Goal: Task Accomplishment & Management: Complete application form

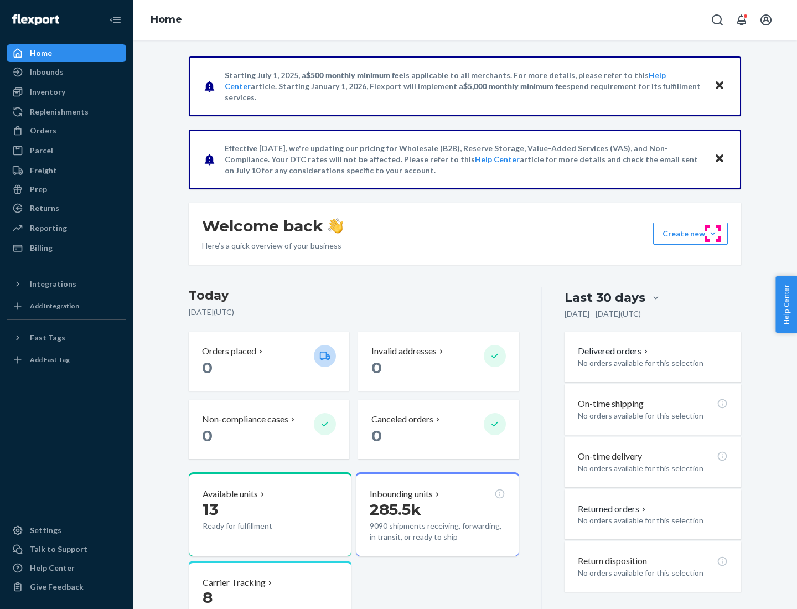
click at [713, 234] on button "Create new Create new inbound Create new order Create new product" at bounding box center [690, 233] width 75 height 22
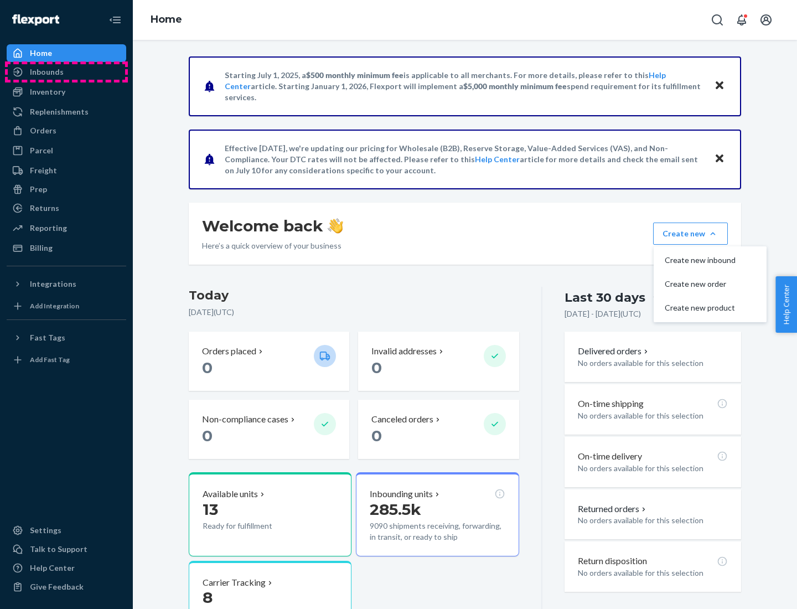
click at [66, 72] on div "Inbounds" at bounding box center [66, 71] width 117 height 15
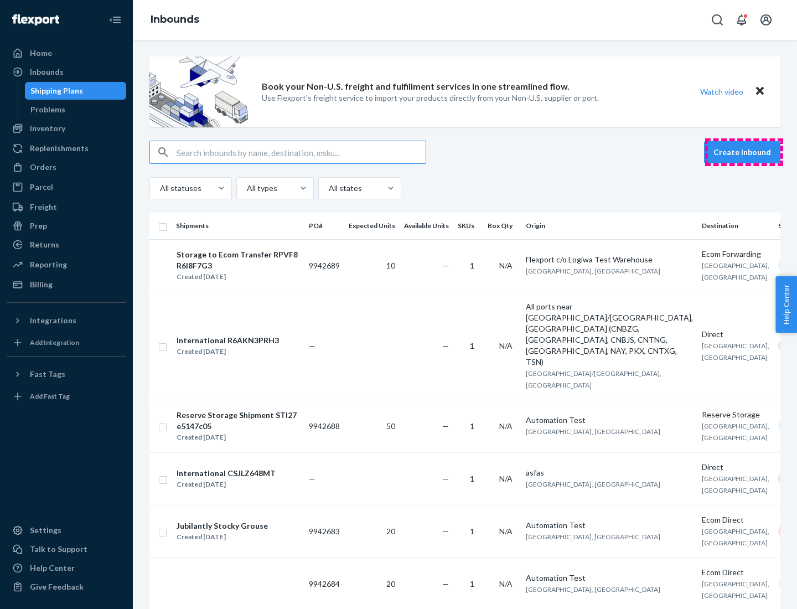
click at [744, 152] on button "Create inbound" at bounding box center [742, 152] width 76 height 22
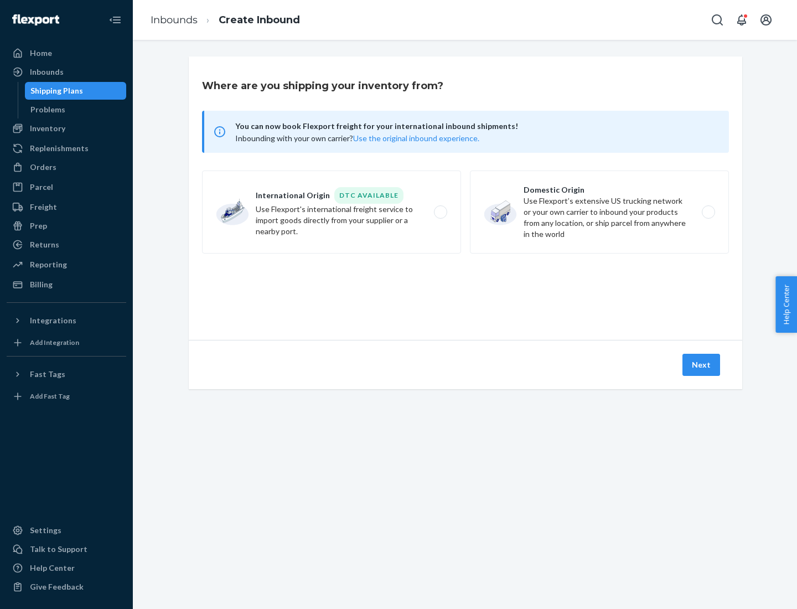
click at [599, 212] on label "Domestic Origin Use Flexport’s extensive US trucking network or your own carrie…" at bounding box center [599, 211] width 259 height 83
click at [708, 212] on input "Domestic Origin Use Flexport’s extensive US trucking network or your own carrie…" at bounding box center [711, 212] width 7 height 7
radio input "true"
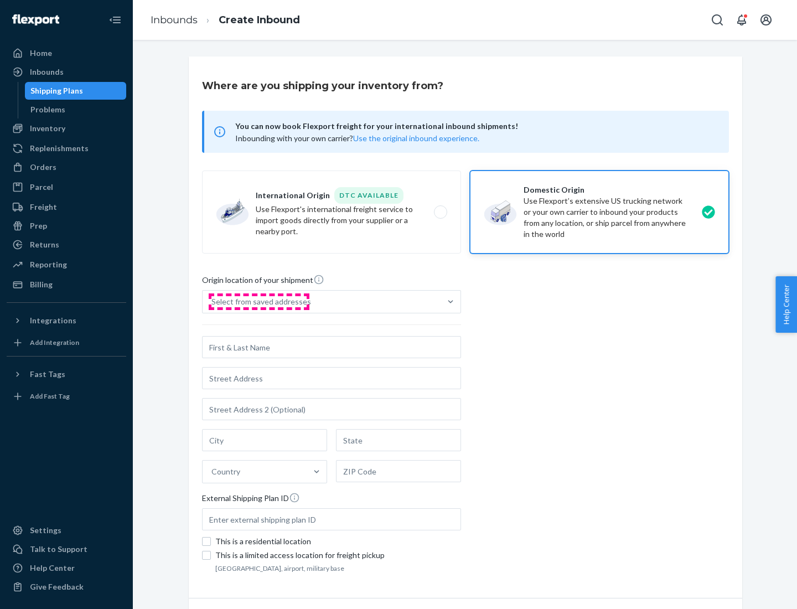
click at [258, 302] on div "Select from saved addresses" at bounding box center [261, 301] width 100 height 11
click at [212, 302] on input "Select from saved addresses" at bounding box center [211, 301] width 1 height 11
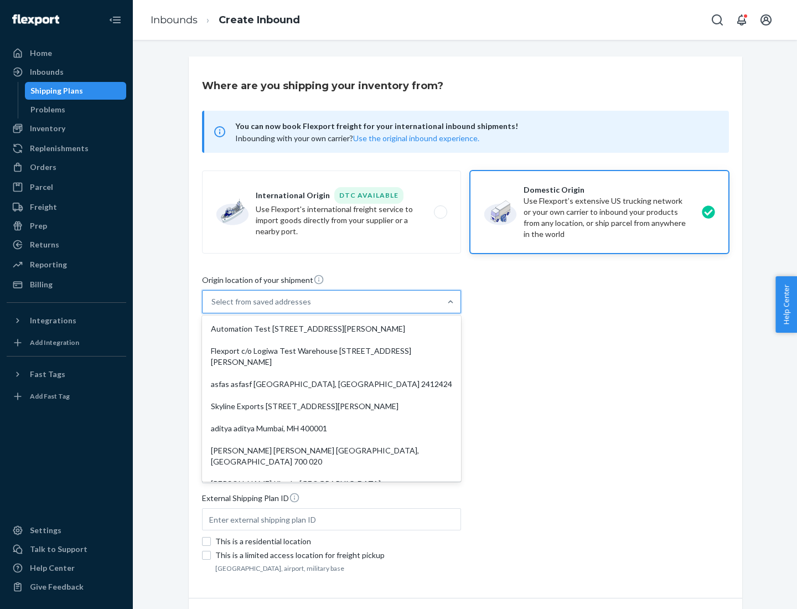
scroll to position [4, 0]
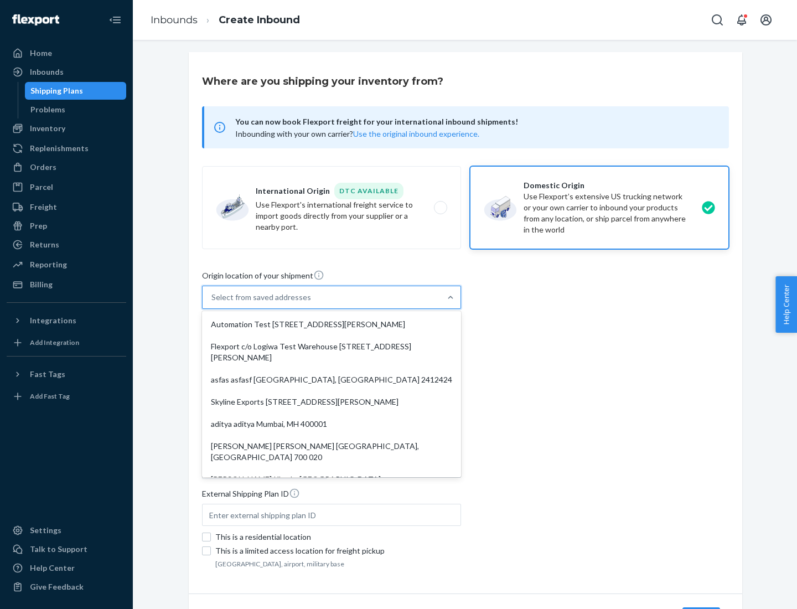
click at [331, 324] on div "Automation Test [STREET_ADDRESS][PERSON_NAME]" at bounding box center [331, 324] width 255 height 22
click at [212, 303] on input "option Automation Test [STREET_ADDRESS][PERSON_NAME]. 9 results available. Use …" at bounding box center [211, 297] width 1 height 11
type input "Automation Test"
type input "9th Floor"
type input "[GEOGRAPHIC_DATA]"
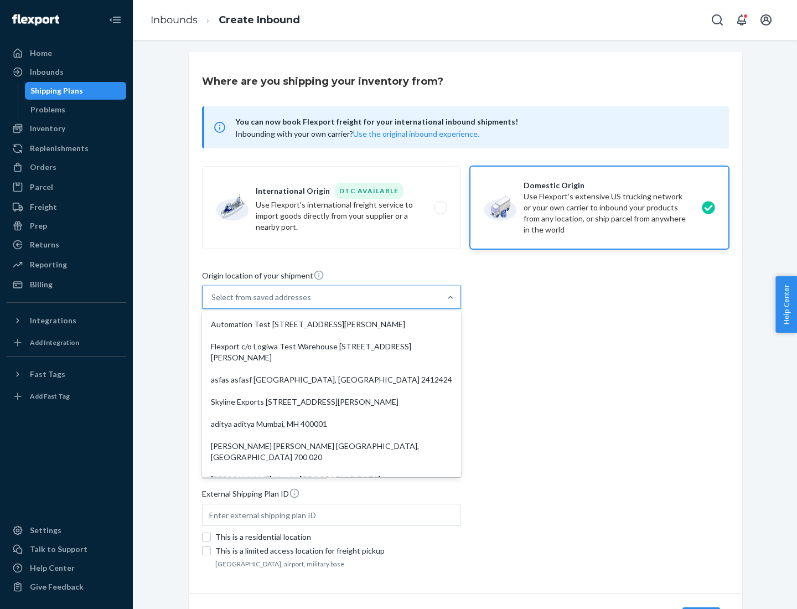
type input "CA"
type input "94104"
type input "[STREET_ADDRESS][PERSON_NAME]"
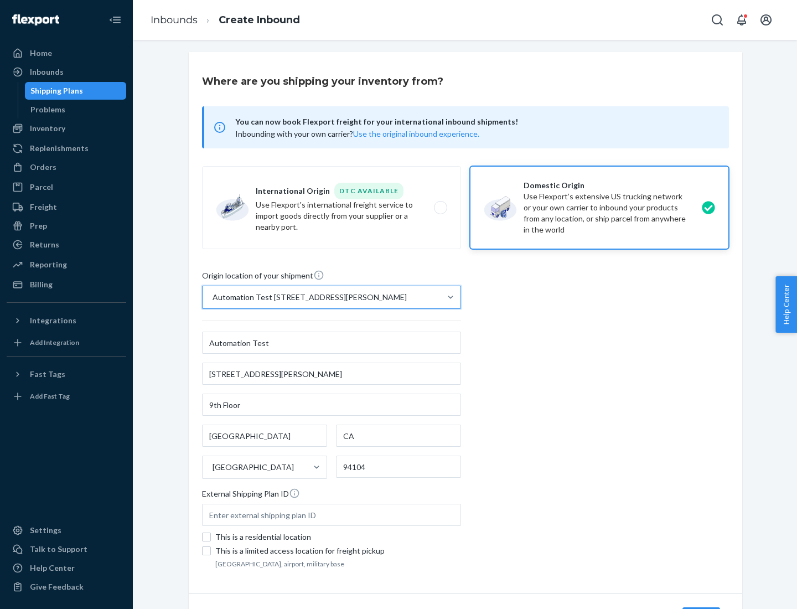
scroll to position [65, 0]
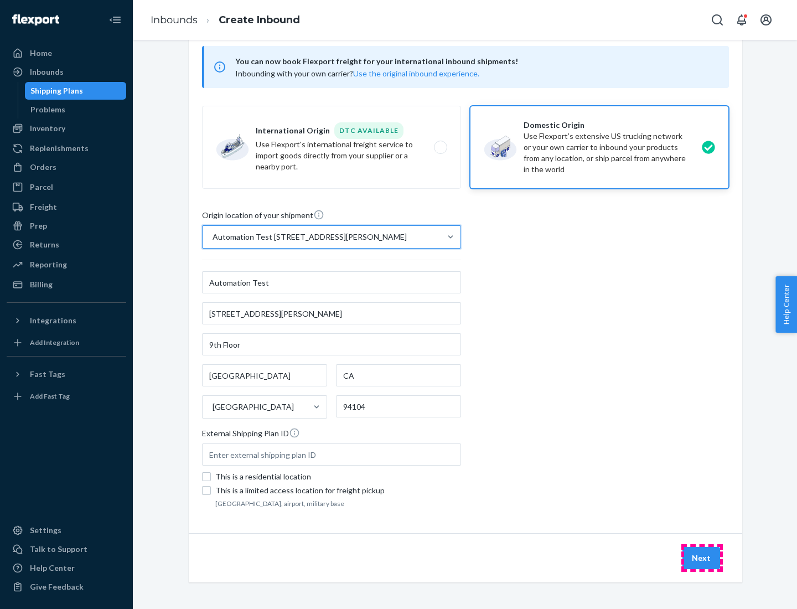
click at [702, 558] on button "Next" at bounding box center [701, 558] width 38 height 22
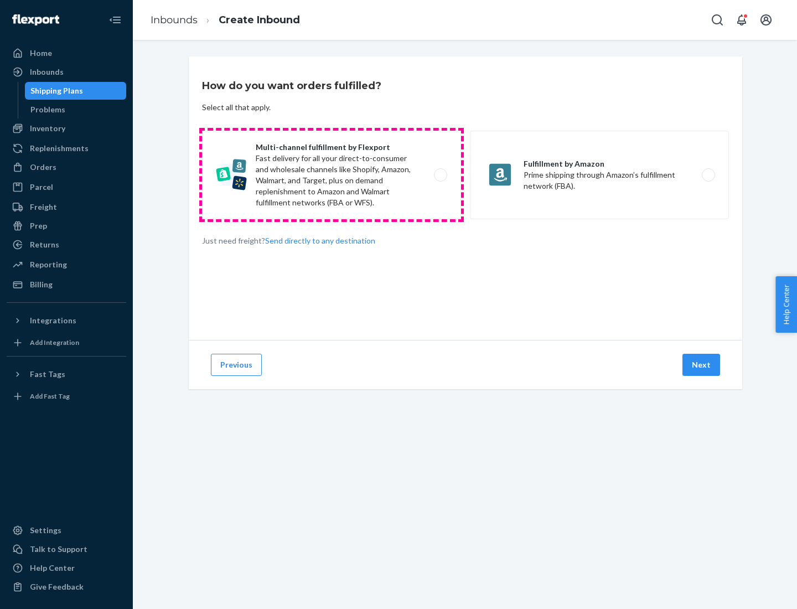
click at [331, 175] on label "Multi-channel fulfillment by Flexport Fast delivery for all your direct-to-cons…" at bounding box center [331, 175] width 259 height 89
click at [440, 175] on input "Multi-channel fulfillment by Flexport Fast delivery for all your direct-to-cons…" at bounding box center [443, 175] width 7 height 7
radio input "true"
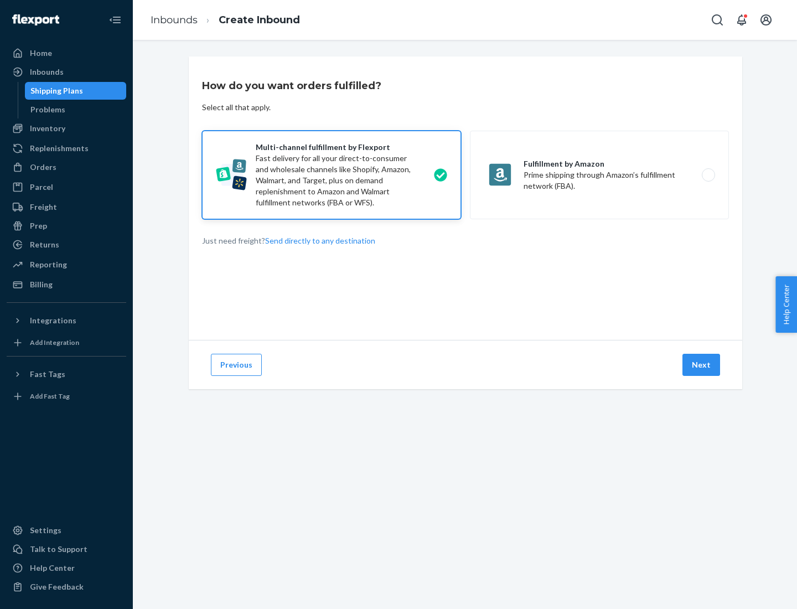
click at [702, 365] on button "Next" at bounding box center [701, 365] width 38 height 22
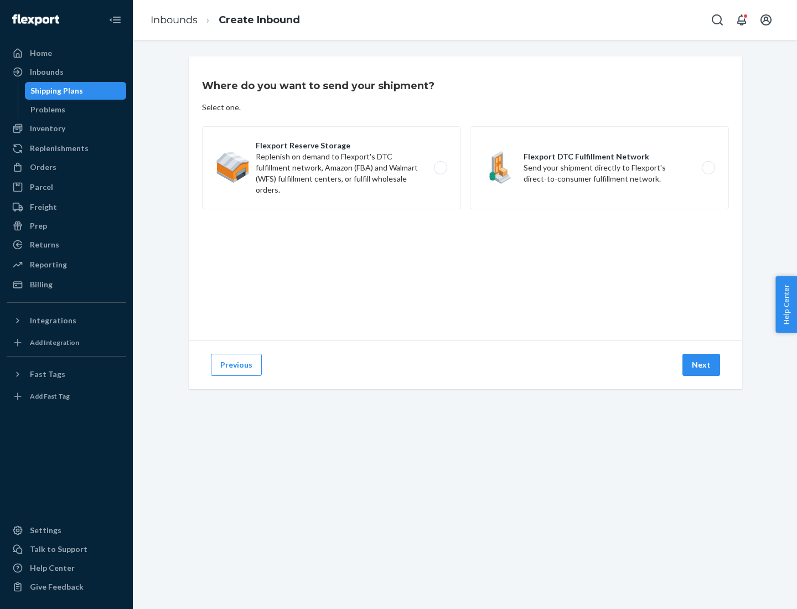
click at [599, 168] on label "Flexport DTC Fulfillment Network Send your shipment directly to Flexport's dire…" at bounding box center [599, 167] width 259 height 83
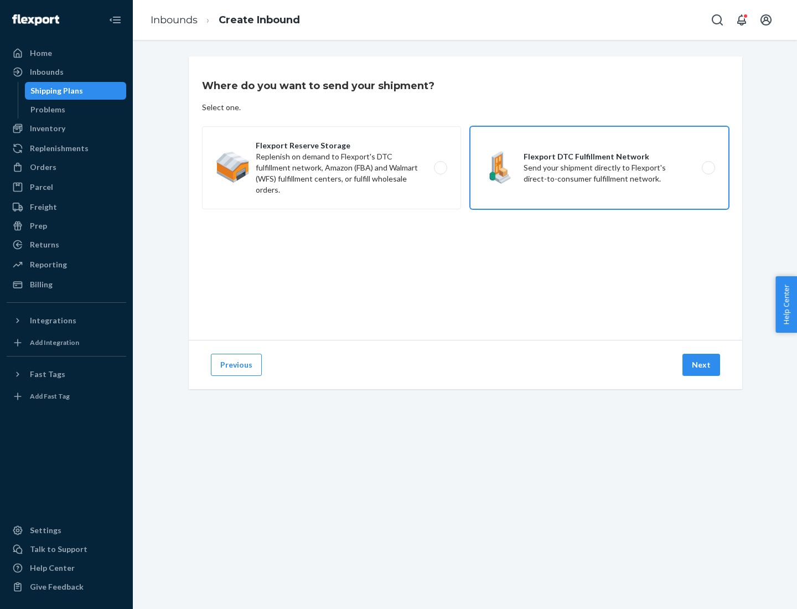
click at [708, 168] on input "Flexport DTC Fulfillment Network Send your shipment directly to Flexport's dire…" at bounding box center [711, 167] width 7 height 7
radio input "true"
click at [702, 365] on button "Next" at bounding box center [701, 365] width 38 height 22
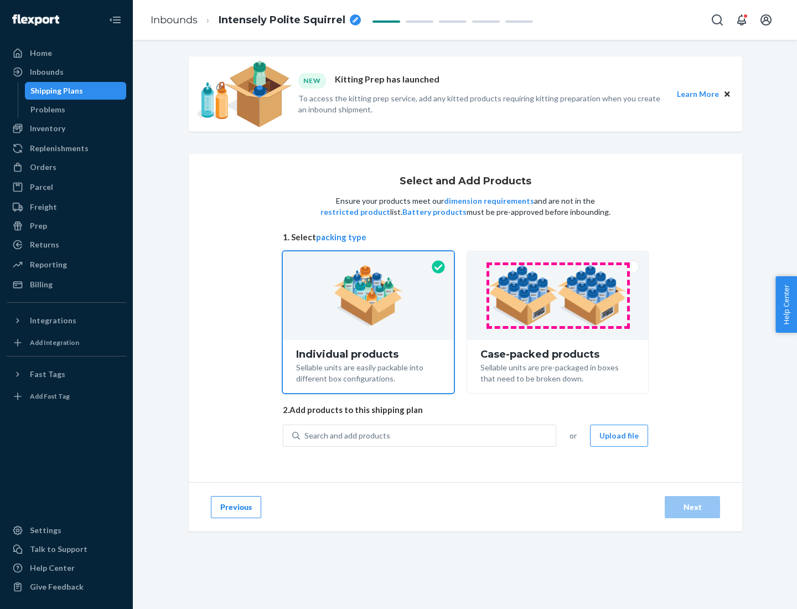
click at [558, 296] on img at bounding box center [558, 295] width 138 height 61
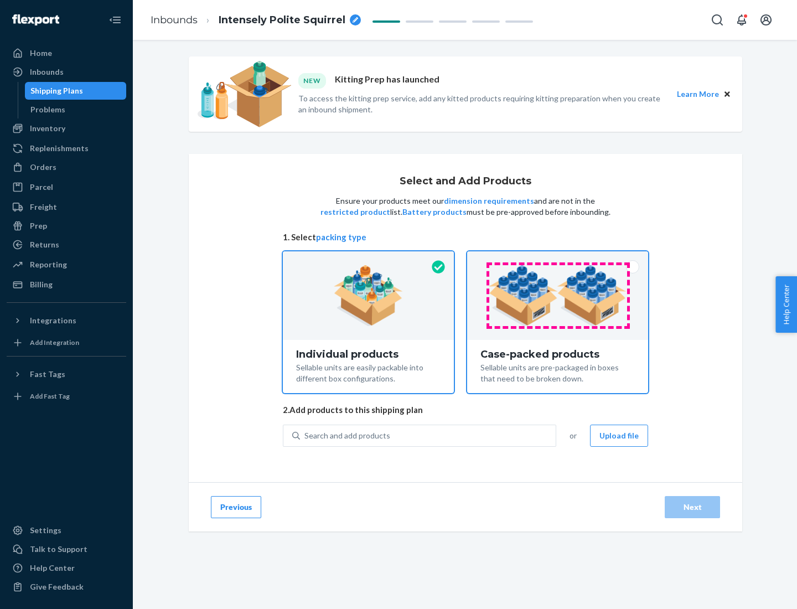
click at [558, 258] on input "Case-packed products Sellable units are pre-packaged in boxes that need to be b…" at bounding box center [557, 254] width 7 height 7
radio input "true"
radio input "false"
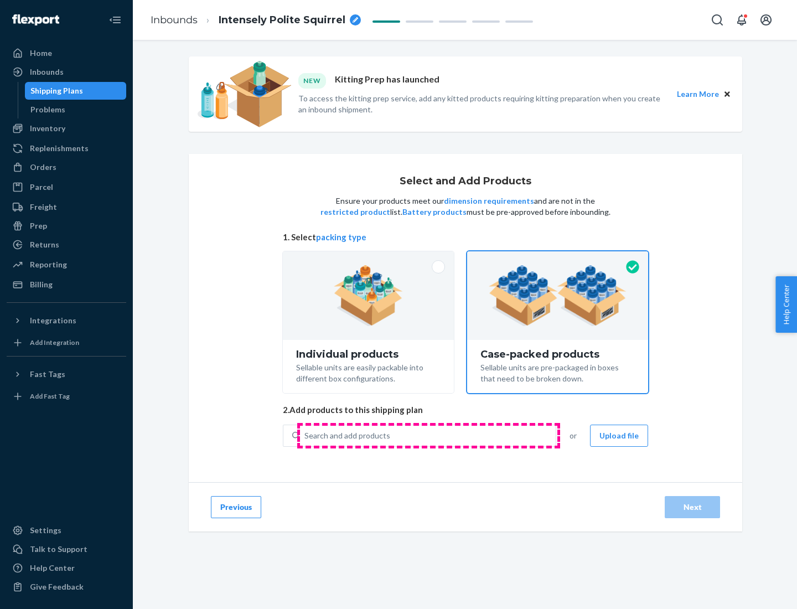
click at [428, 435] on div "Search and add products" at bounding box center [428, 436] width 256 height 20
click at [305, 435] on input "Search and add products" at bounding box center [304, 435] width 1 height 11
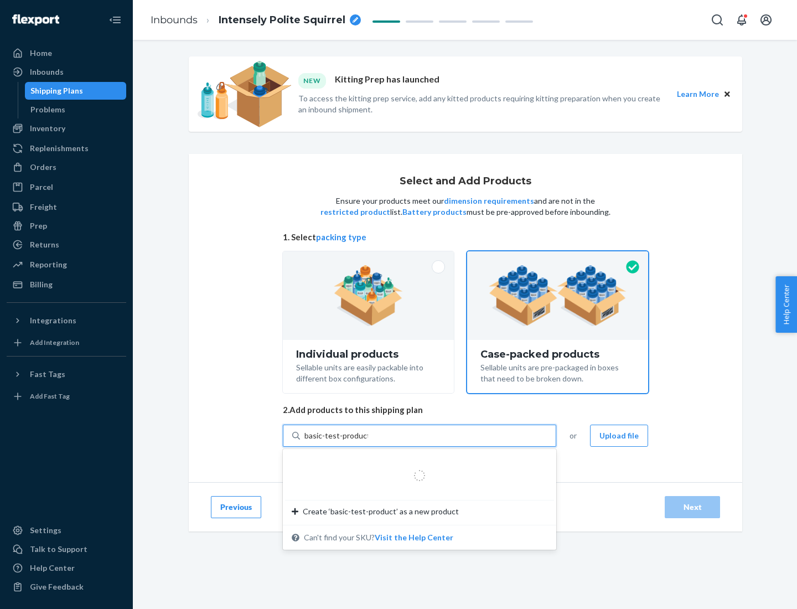
type input "basic-test-product-1"
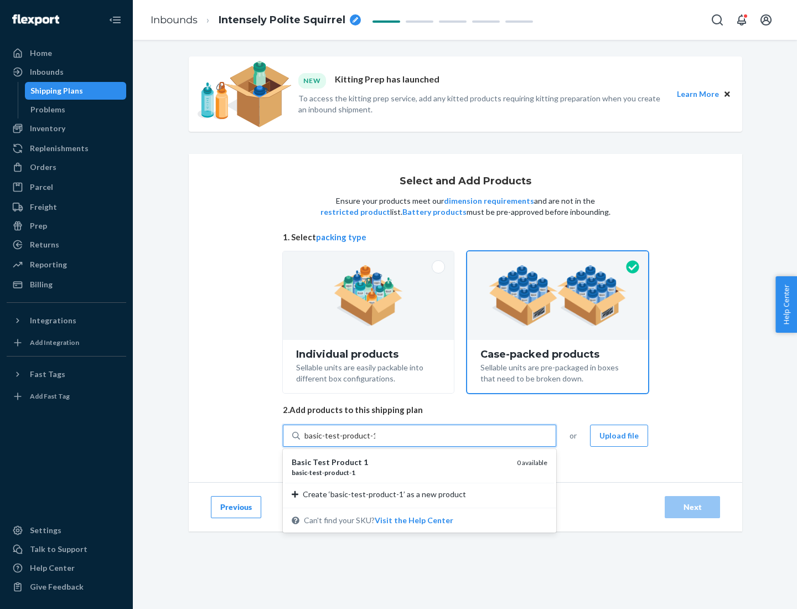
click at [400, 472] on div "basic - test - product - 1" at bounding box center [400, 472] width 216 height 9
click at [375, 441] on input "basic-test-product-1" at bounding box center [339, 435] width 71 height 11
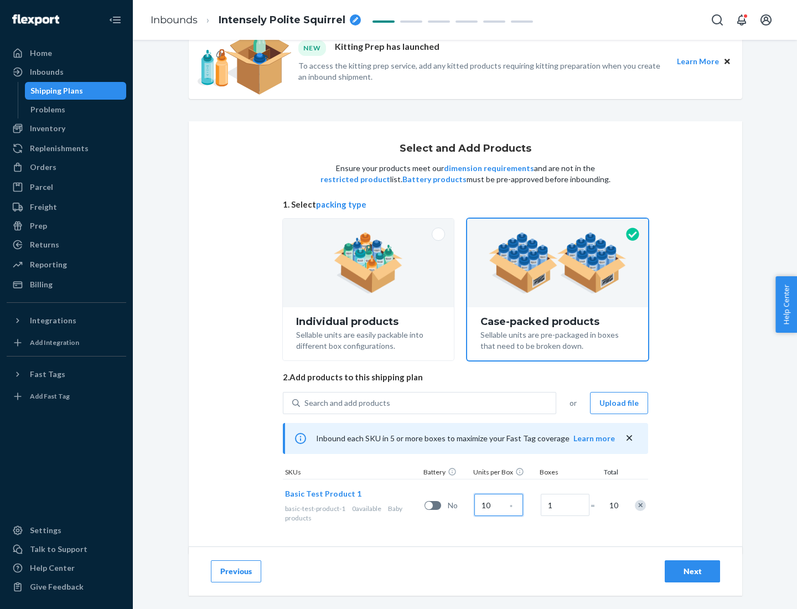
scroll to position [40, 0]
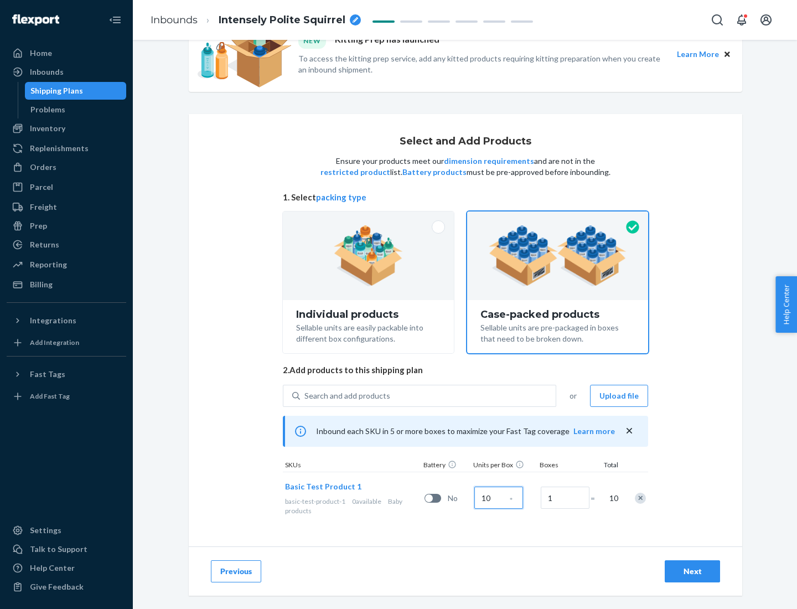
type input "10"
type input "7"
click at [692, 571] on div "Next" at bounding box center [692, 571] width 37 height 11
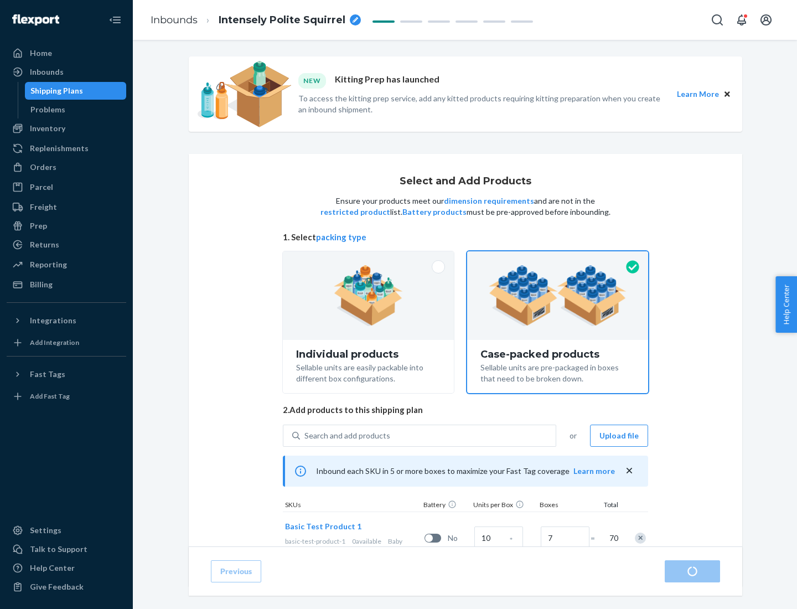
radio input "true"
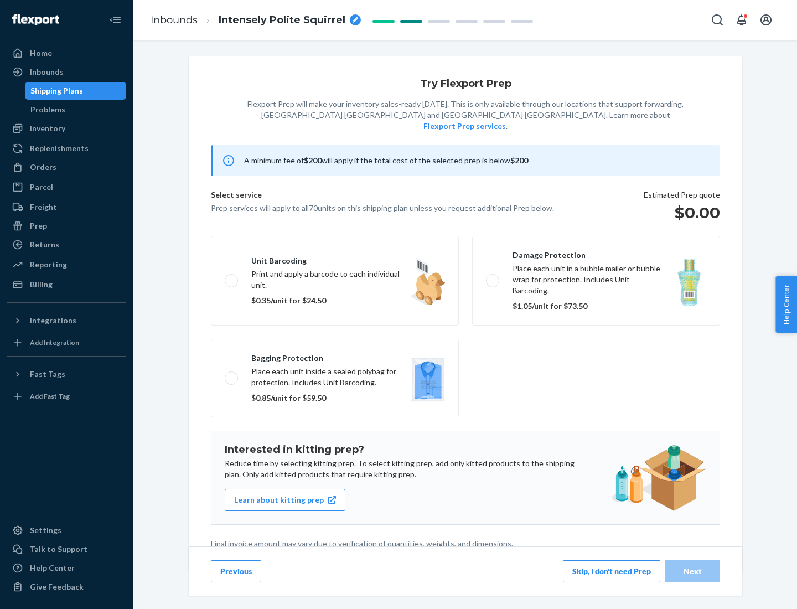
scroll to position [3, 0]
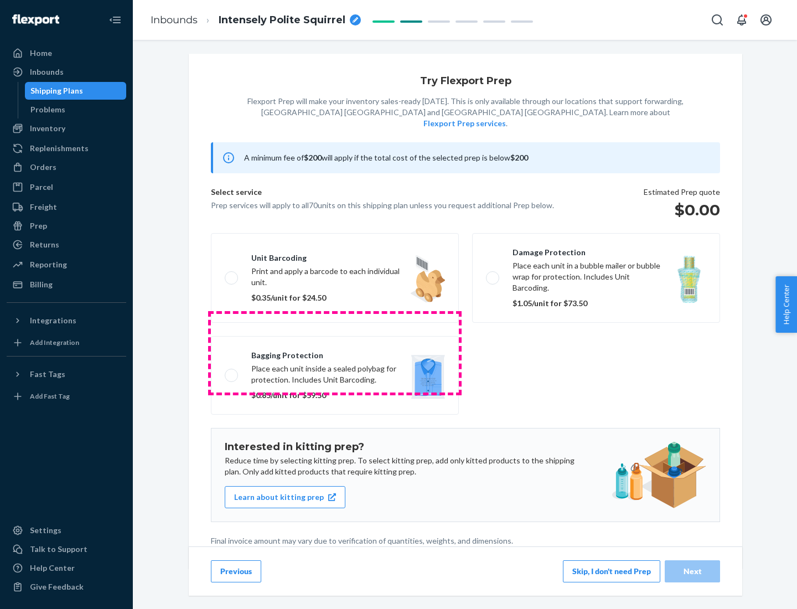
click at [335, 353] on label "Bagging protection Place each unit inside a sealed polybag for protection. Incl…" at bounding box center [335, 375] width 248 height 79
click at [232, 371] on input "Bagging protection Place each unit inside a sealed polybag for protection. Incl…" at bounding box center [228, 374] width 7 height 7
checkbox input "true"
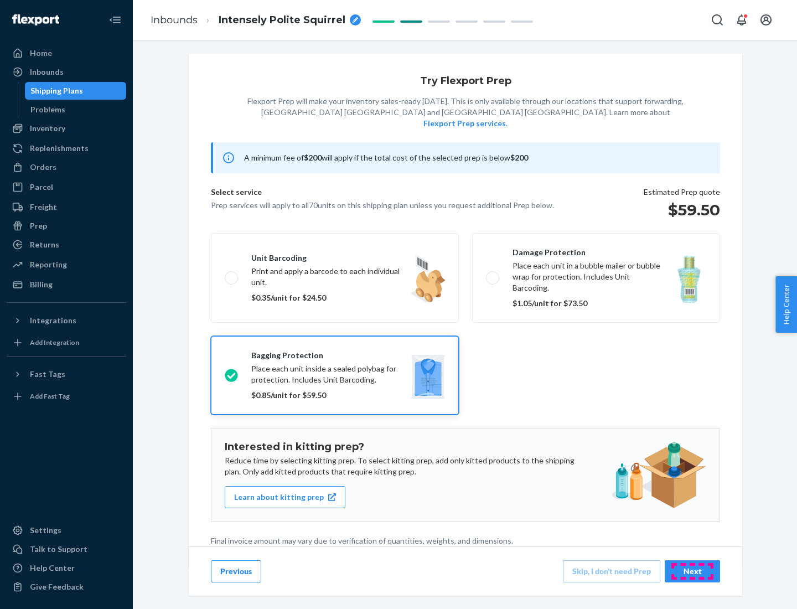
click at [692, 571] on div "Next" at bounding box center [692, 571] width 37 height 11
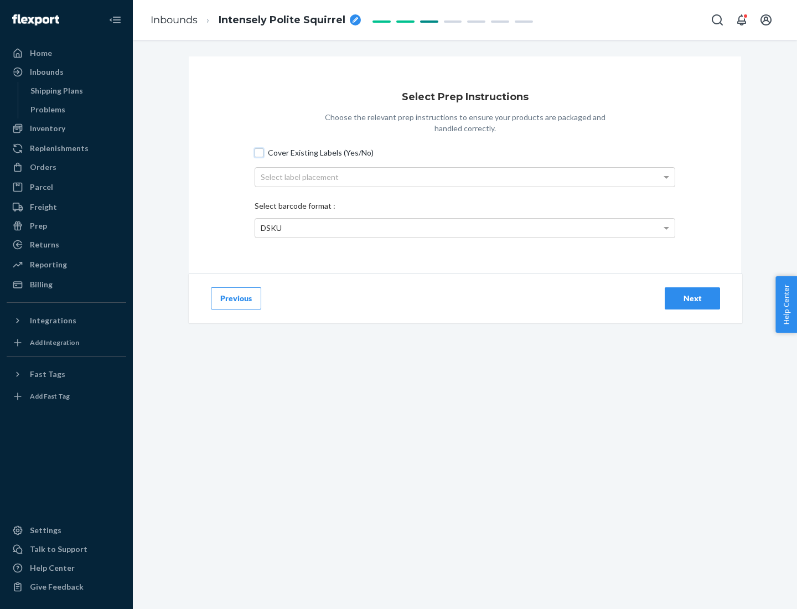
click at [259, 152] on input "Cover Existing Labels (Yes/No)" at bounding box center [259, 152] width 9 height 9
checkbox input "true"
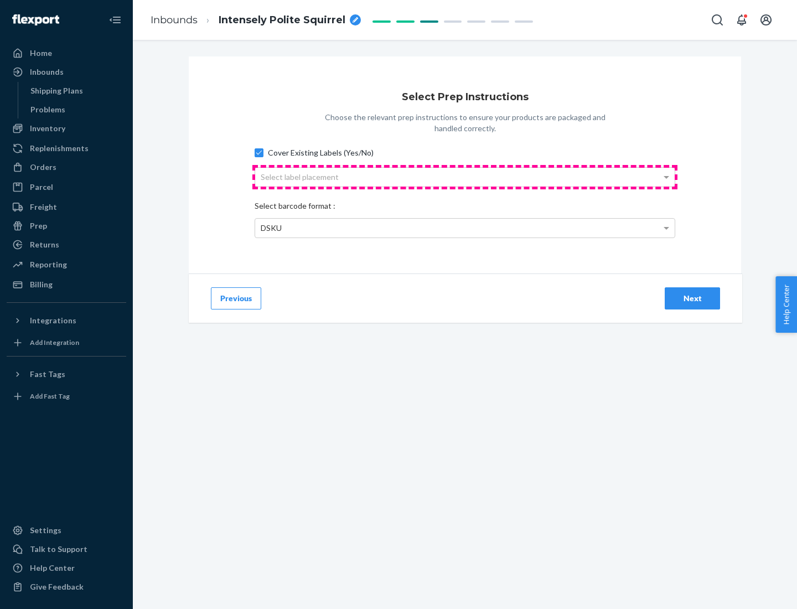
click at [465, 177] on div "Select label placement" at bounding box center [464, 177] width 419 height 19
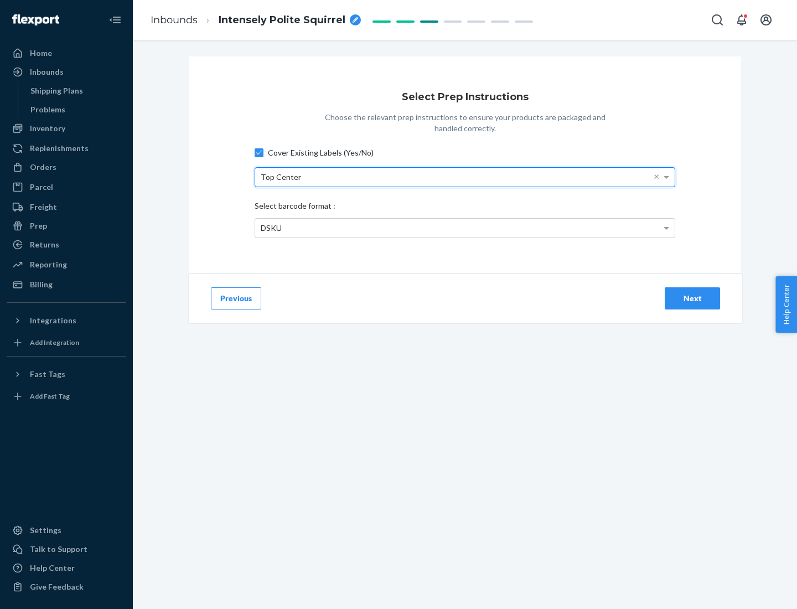
click at [465, 227] on div "DSKU" at bounding box center [464, 228] width 419 height 19
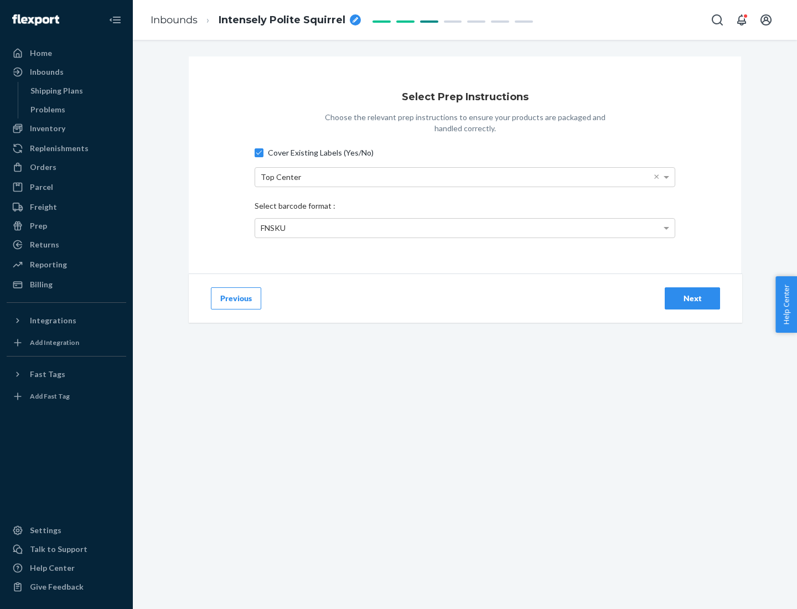
click at [692, 298] on div "Next" at bounding box center [692, 298] width 37 height 11
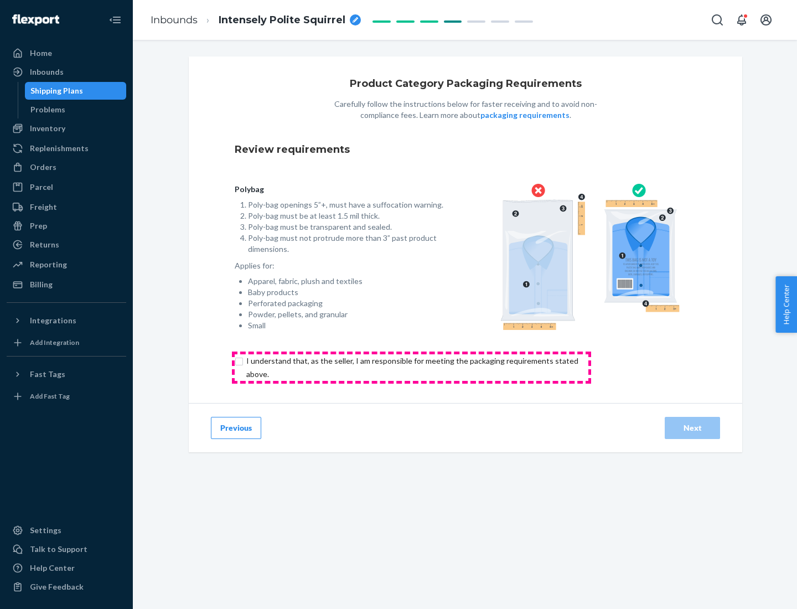
click at [411, 367] on input "checkbox" at bounding box center [419, 367] width 368 height 27
checkbox input "true"
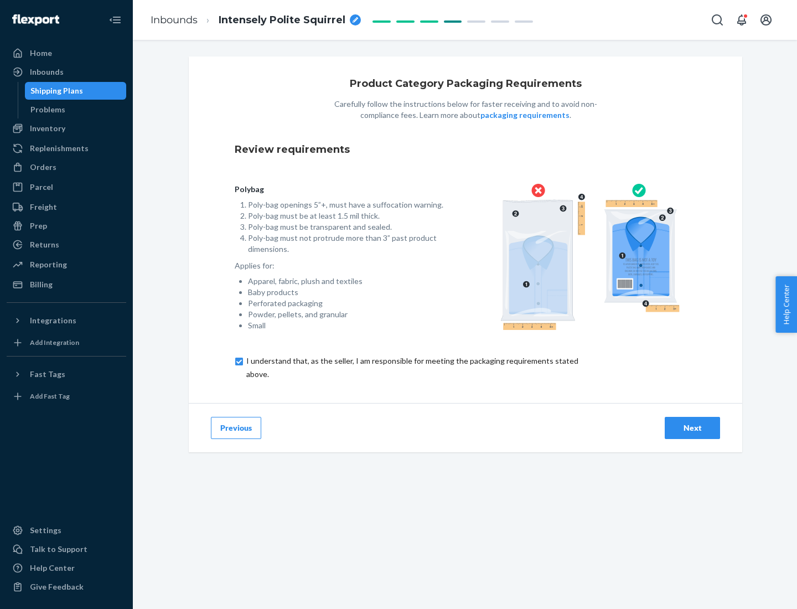
click at [692, 427] on div "Next" at bounding box center [692, 427] width 37 height 11
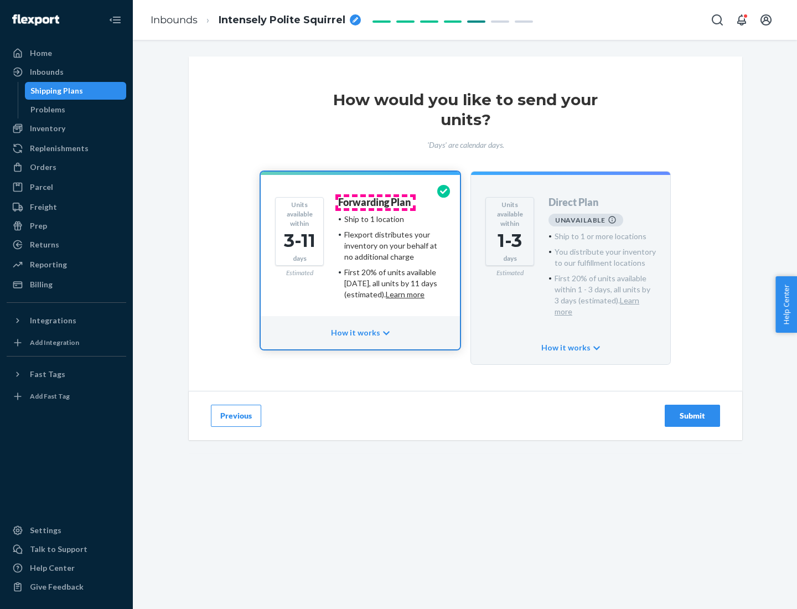
click at [375, 202] on h4 "Forwarding Plan" at bounding box center [374, 202] width 72 height 11
click at [692, 410] on div "Submit" at bounding box center [692, 415] width 37 height 11
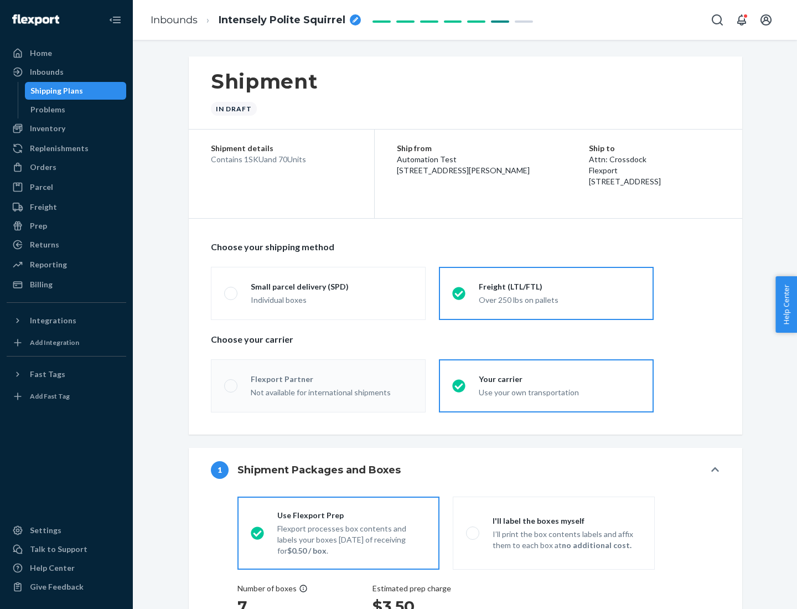
radio input "true"
radio input "false"
radio input "true"
radio input "false"
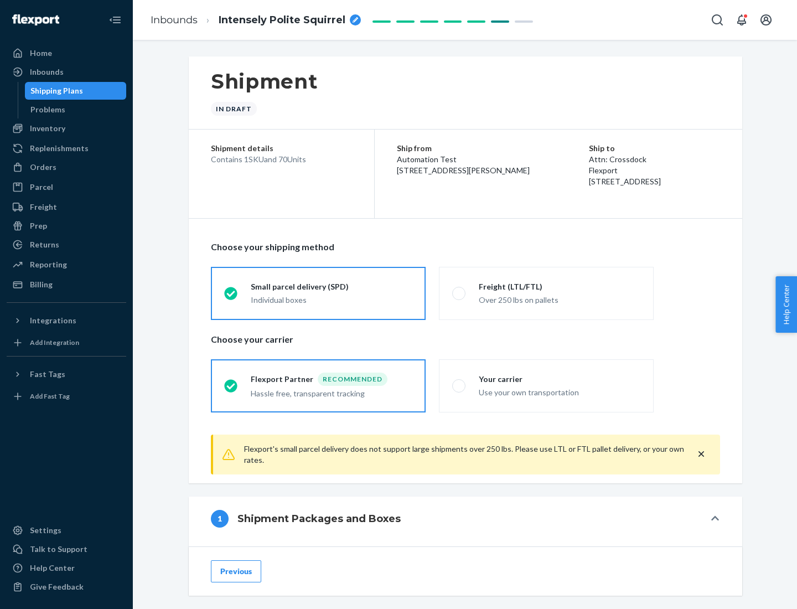
click at [546, 293] on div "Over 250 lbs on pallets" at bounding box center [560, 298] width 162 height 13
click at [459, 293] on input "Freight (LTL/FTL) Over 250 lbs on pallets" at bounding box center [455, 292] width 7 height 7
radio input "true"
radio input "false"
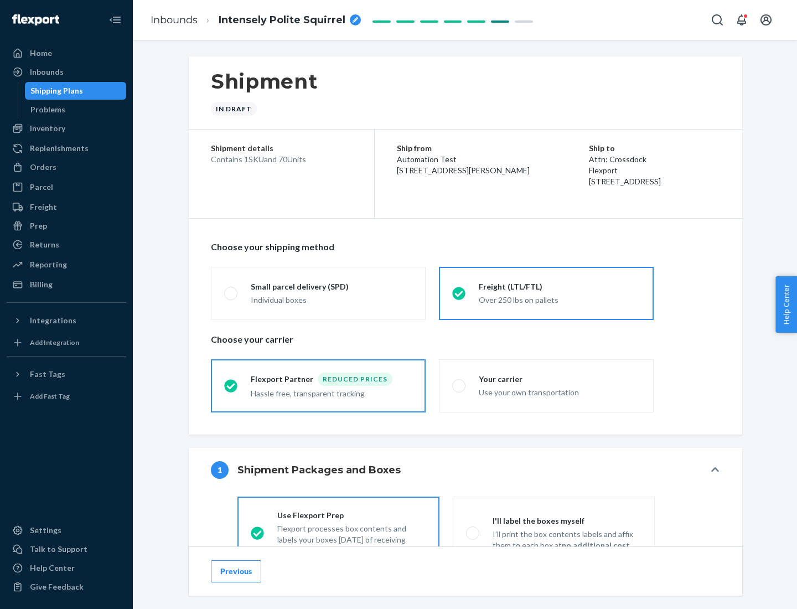
scroll to position [61, 0]
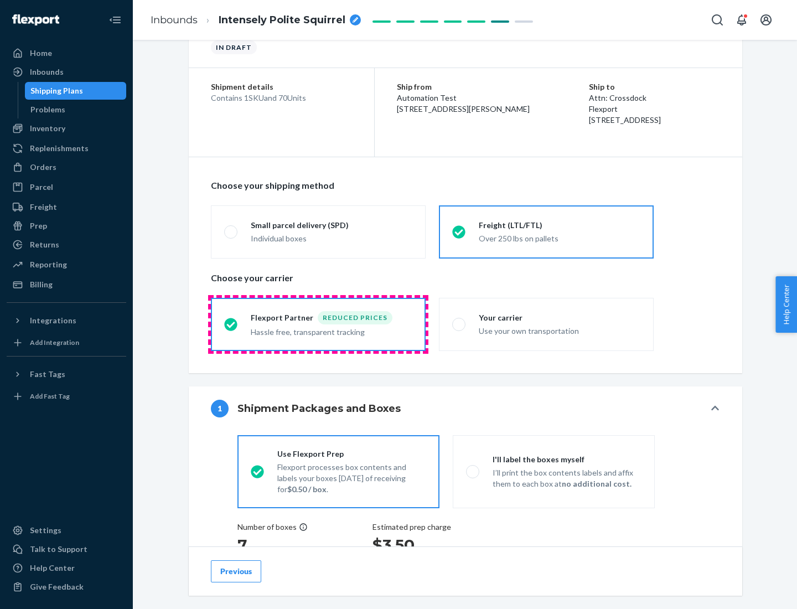
click at [318, 324] on div "Hassle free, transparent tracking" at bounding box center [332, 330] width 162 height 13
click at [231, 324] on input "Flexport Partner Reduced prices Hassle free, transparent tracking" at bounding box center [227, 323] width 7 height 7
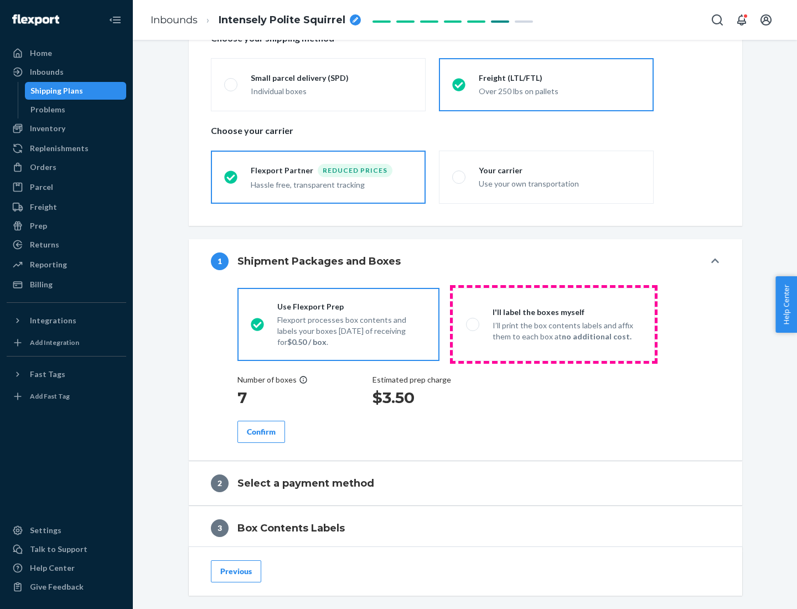
click at [553, 324] on p "I’ll print the box contents labels and affix them to each box at no additional …" at bounding box center [567, 331] width 149 height 22
click at [473, 324] on input "I'll label the boxes myself I’ll print the box contents labels and affix them t…" at bounding box center [469, 323] width 7 height 7
radio input "true"
radio input "false"
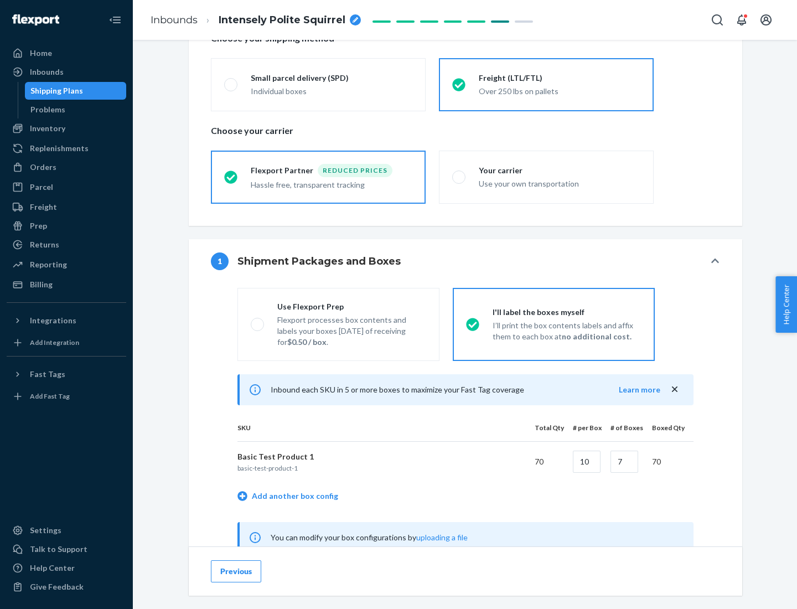
scroll to position [346, 0]
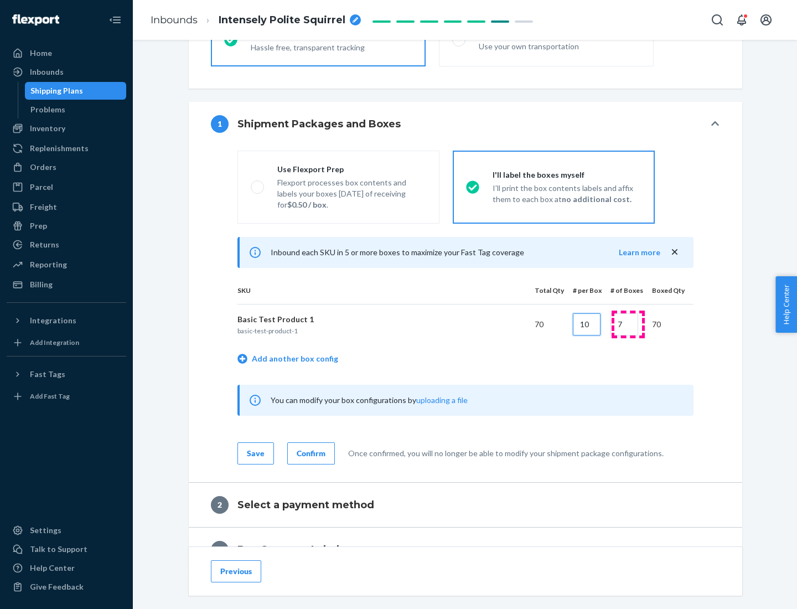
type input "10"
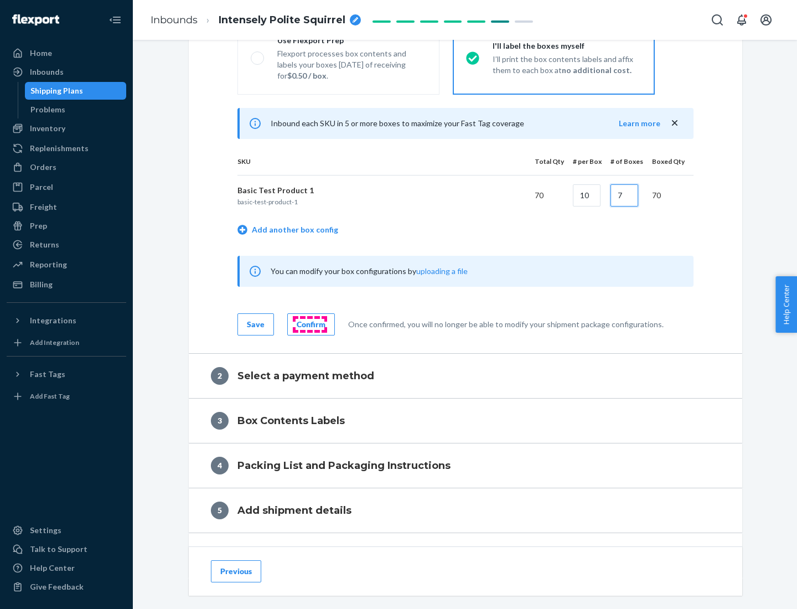
type input "7"
click at [309, 324] on div "Confirm" at bounding box center [311, 324] width 29 height 11
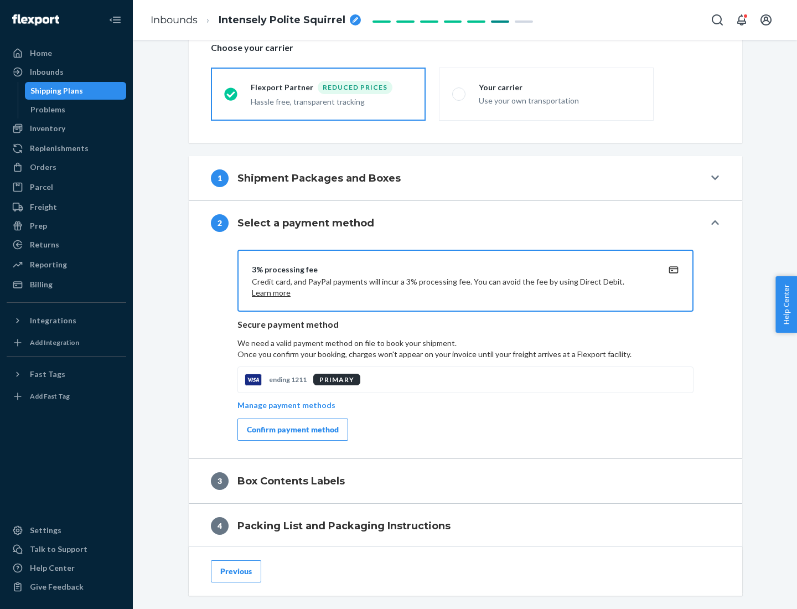
scroll to position [397, 0]
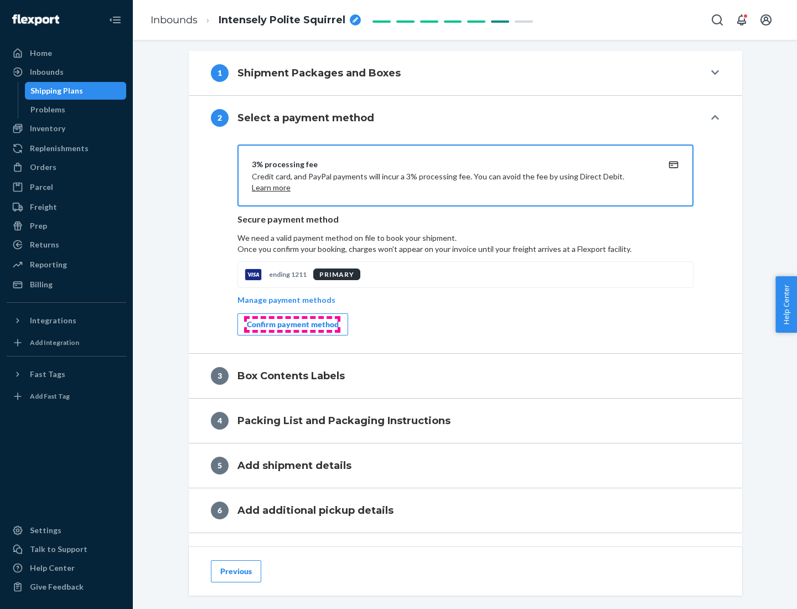
click at [292, 324] on div "Confirm payment method" at bounding box center [293, 324] width 92 height 11
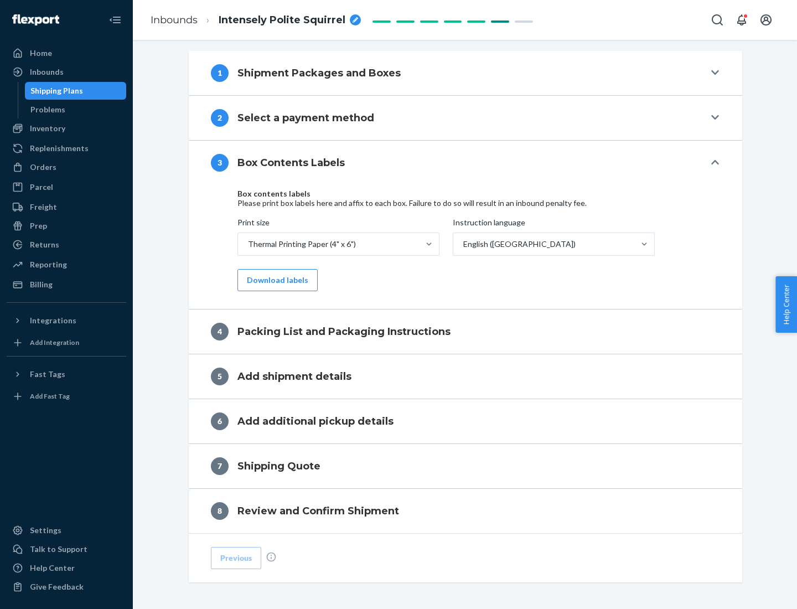
scroll to position [353, 0]
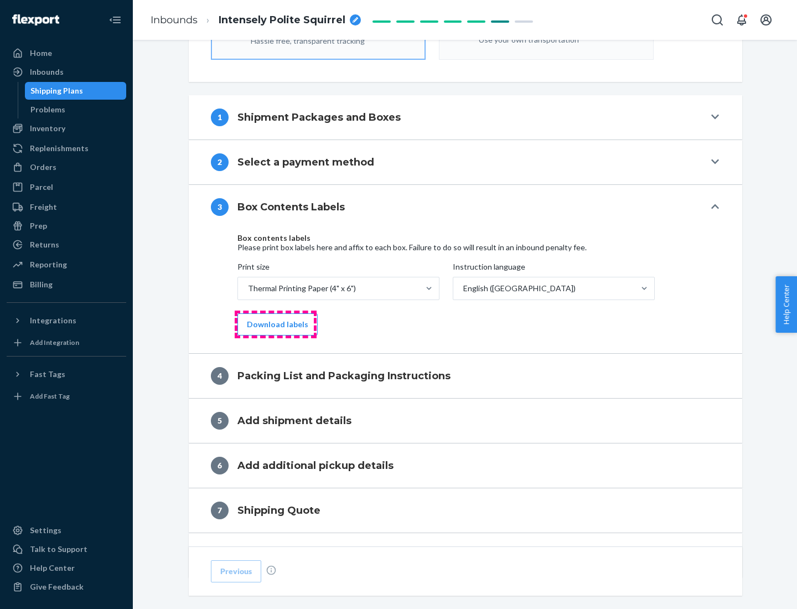
click at [275, 324] on button "Download labels" at bounding box center [277, 324] width 80 height 22
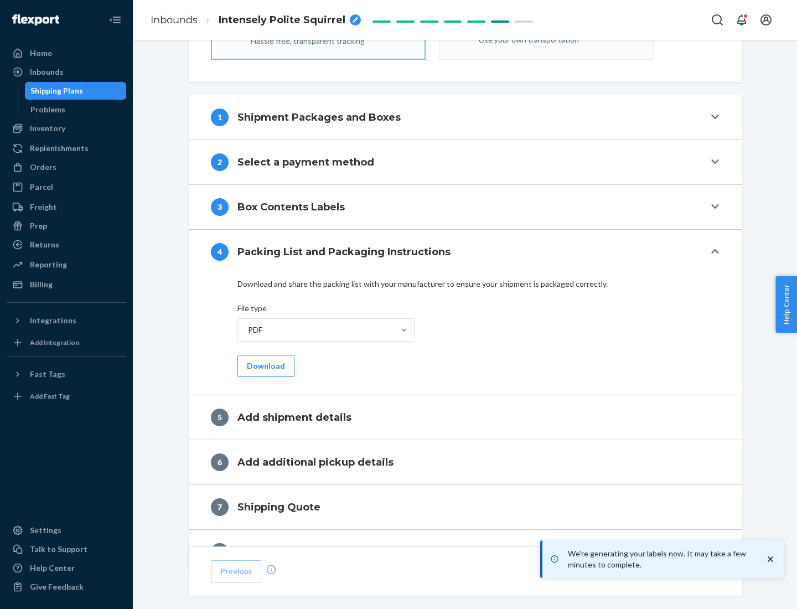
scroll to position [394, 0]
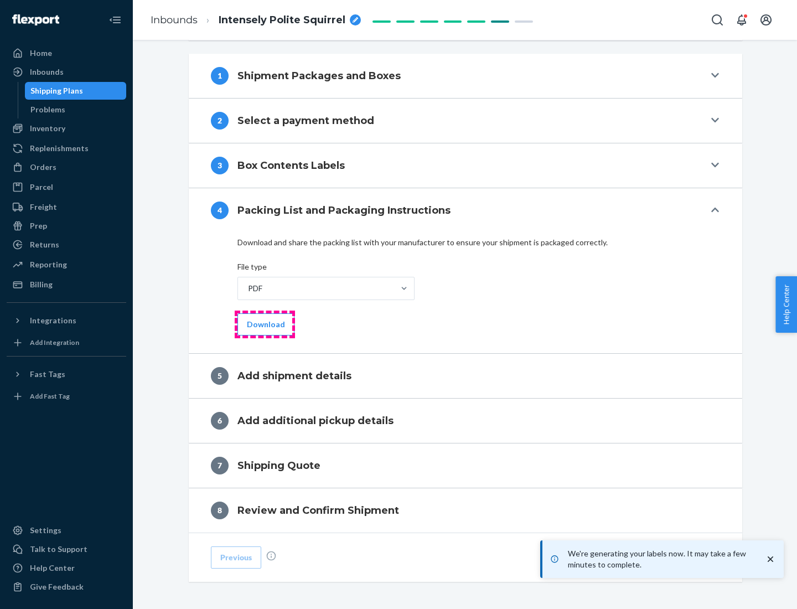
click at [265, 324] on button "Download" at bounding box center [265, 324] width 57 height 22
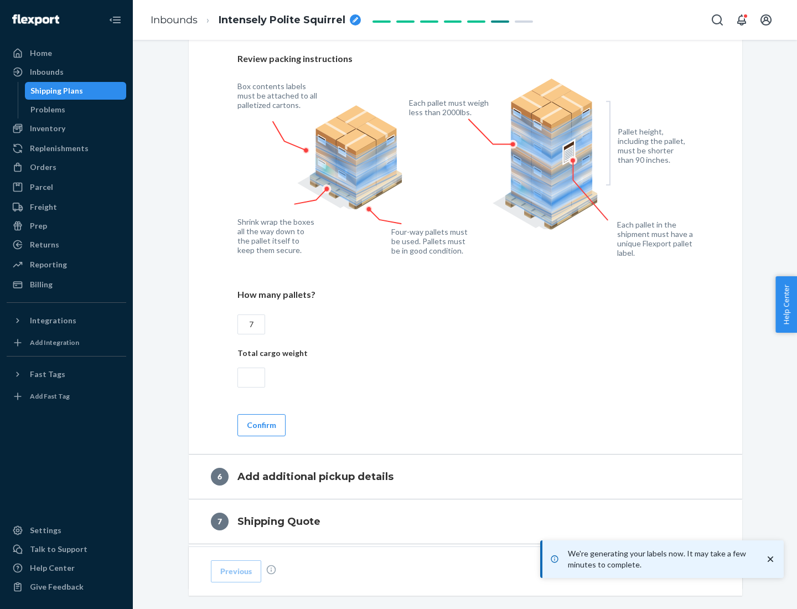
scroll to position [763, 0]
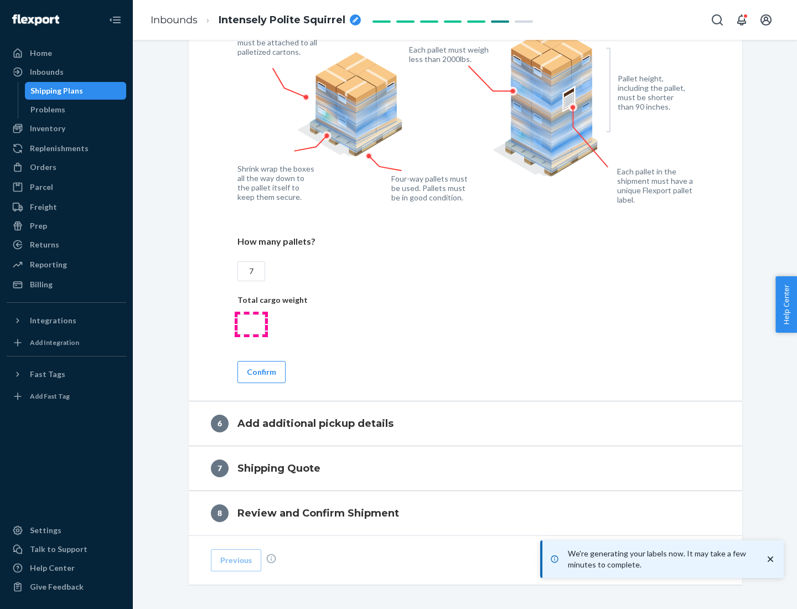
type input "7"
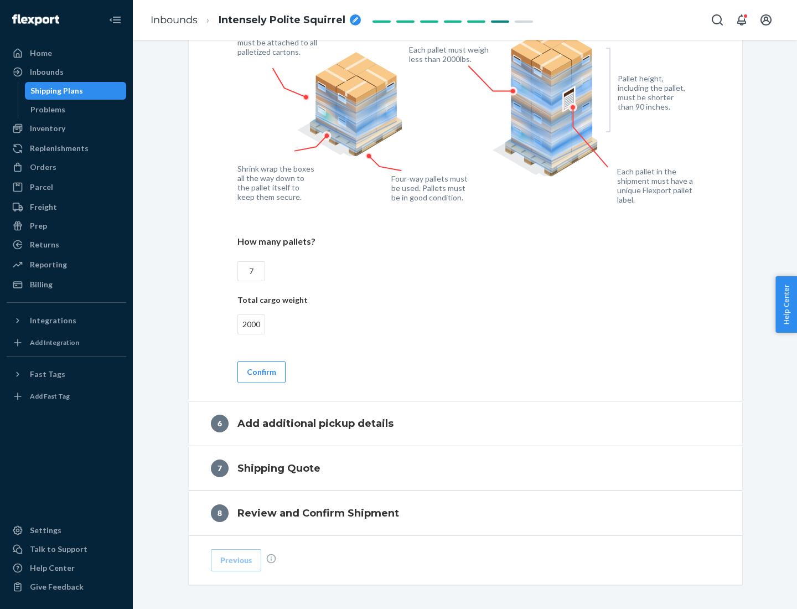
scroll to position [811, 0]
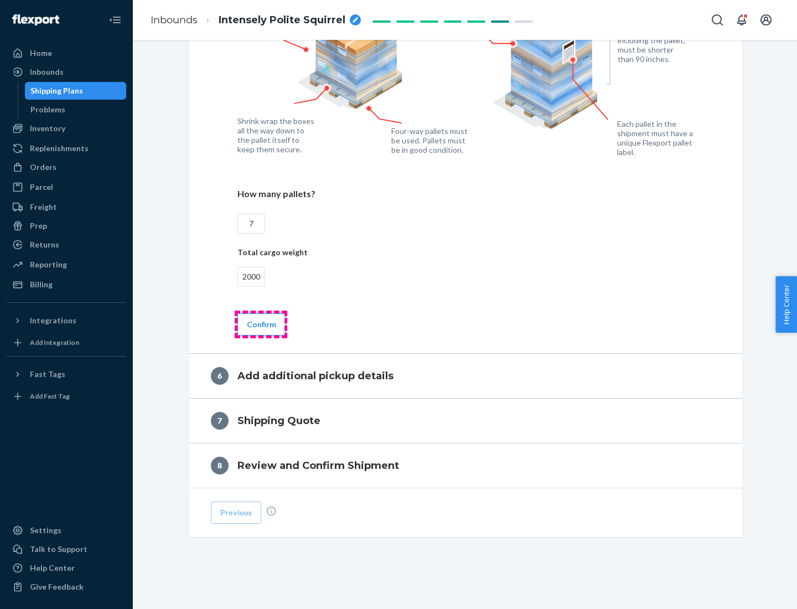
type input "2000"
click at [261, 324] on button "Confirm" at bounding box center [261, 324] width 48 height 22
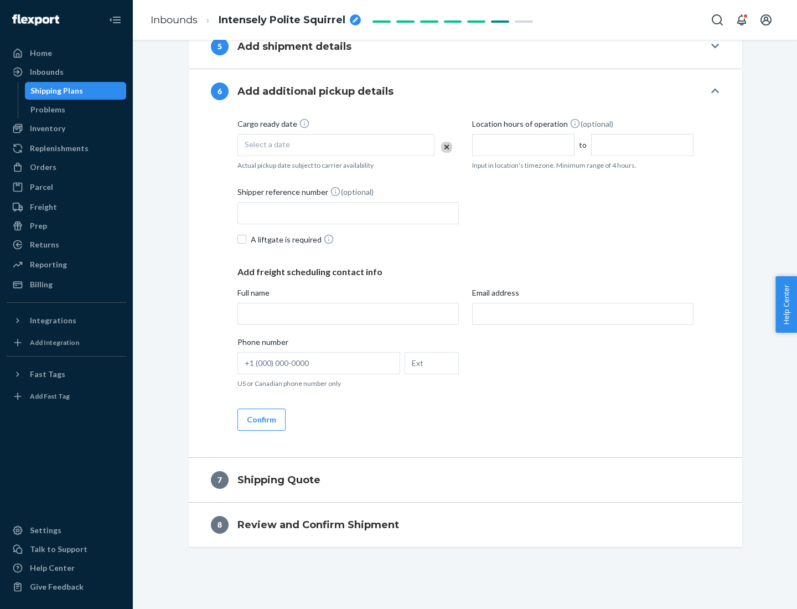
scroll to position [423, 0]
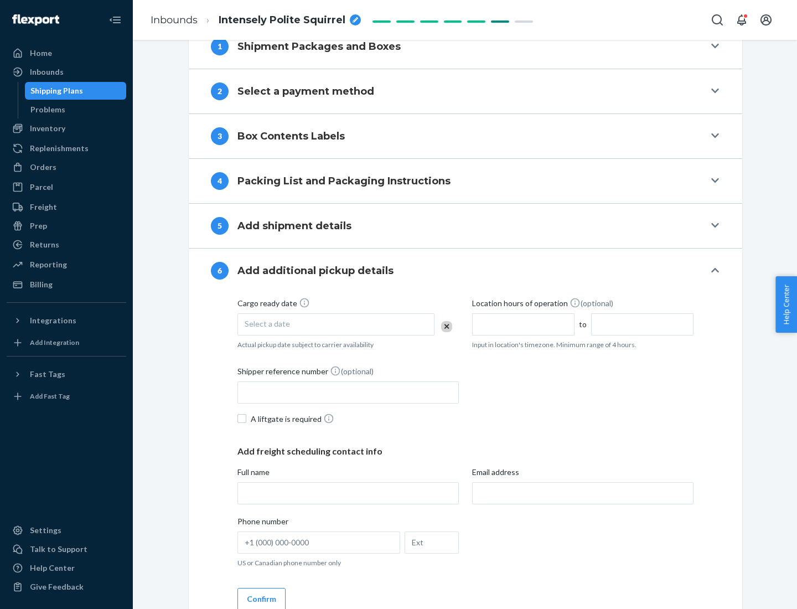
click at [336, 324] on div "Select a date" at bounding box center [335, 324] width 197 height 22
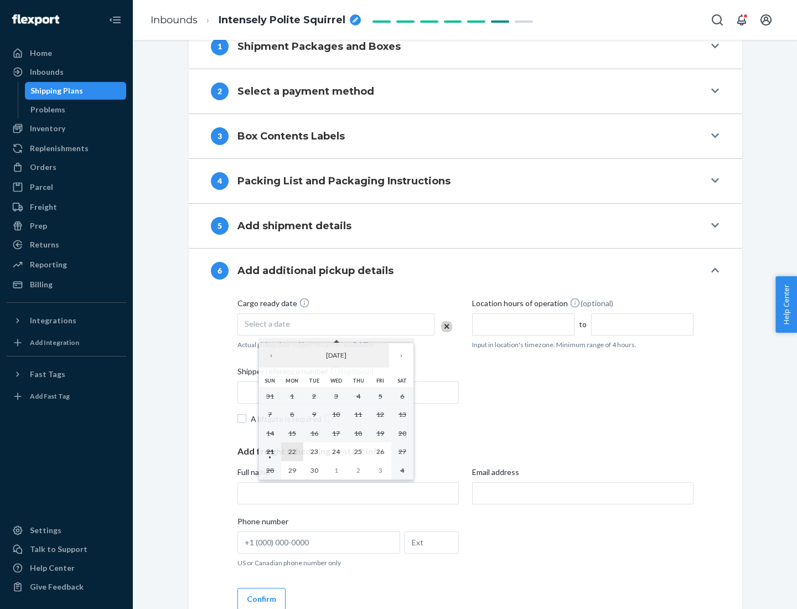
click at [292, 451] on abbr "22" at bounding box center [292, 451] width 8 height 8
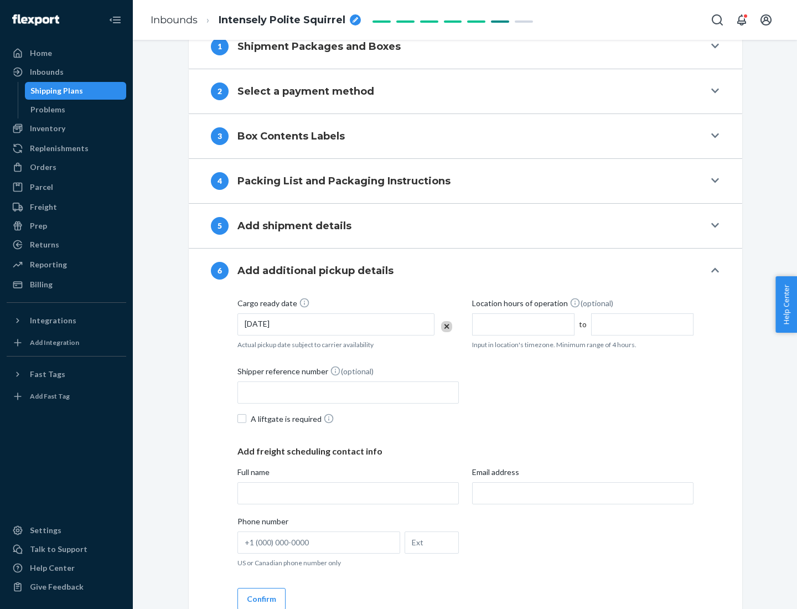
scroll to position [592, 0]
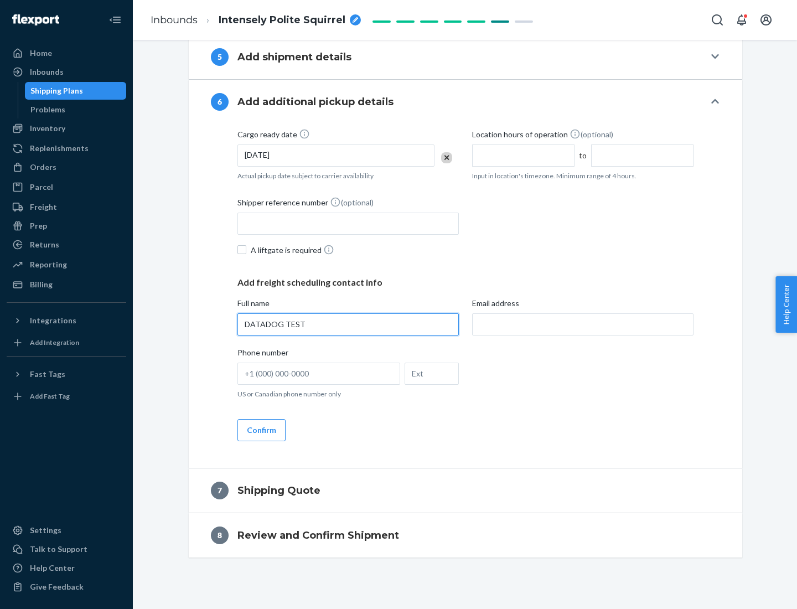
type input "DATADOG TEST"
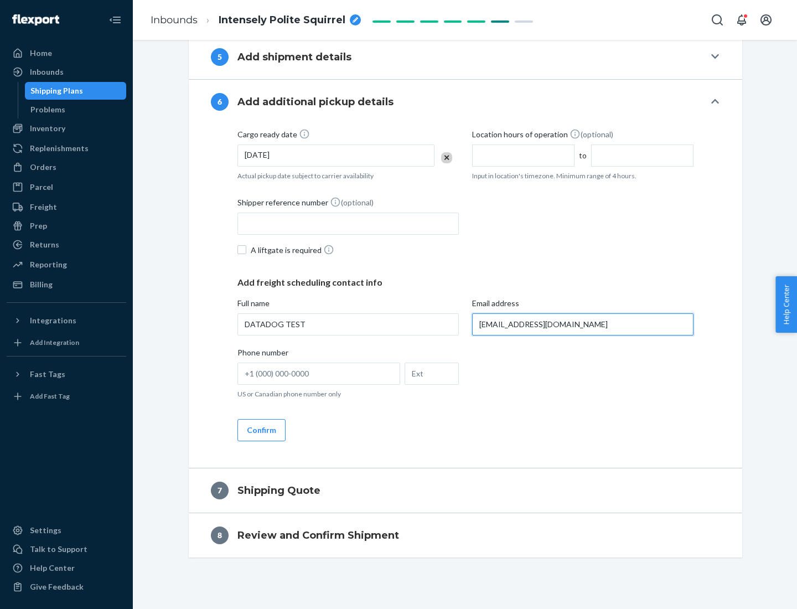
scroll to position [603, 0]
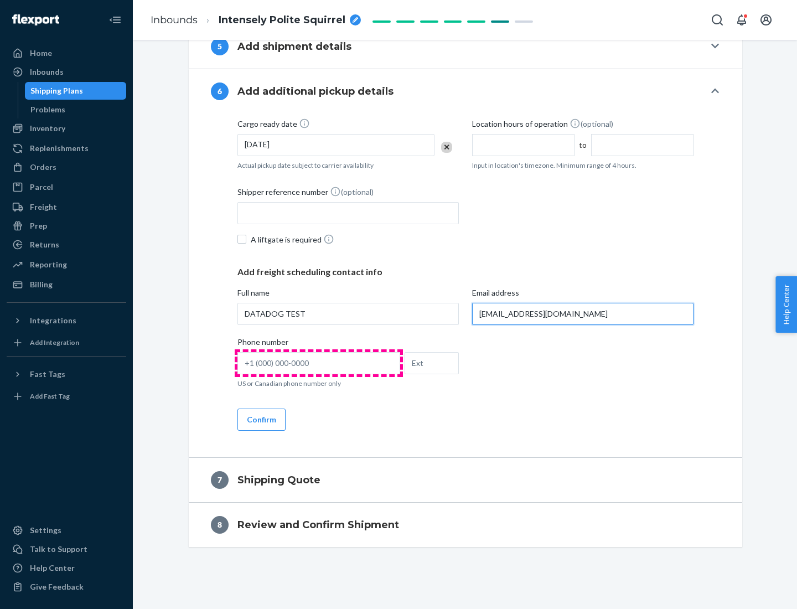
type input "[EMAIL_ADDRESS][DOMAIN_NAME]"
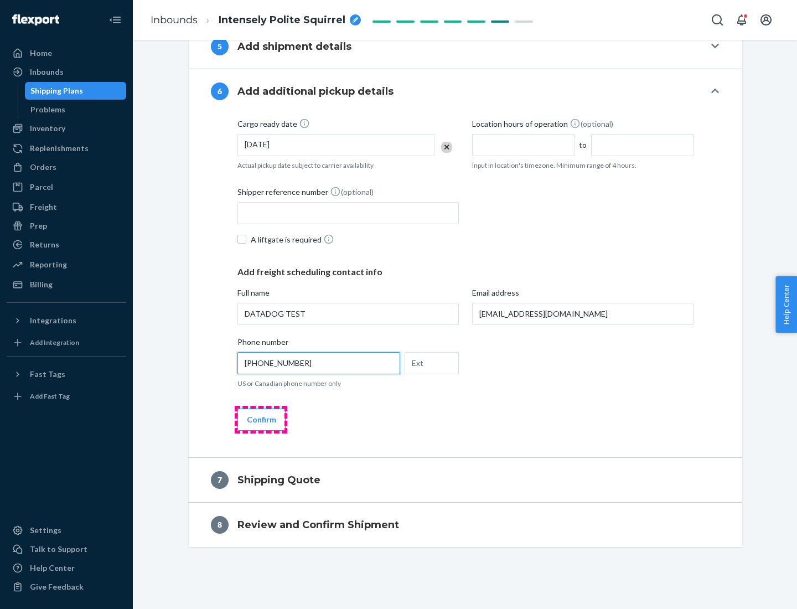
type input "[PHONE_NUMBER]"
click at [261, 419] on button "Confirm" at bounding box center [261, 419] width 48 height 22
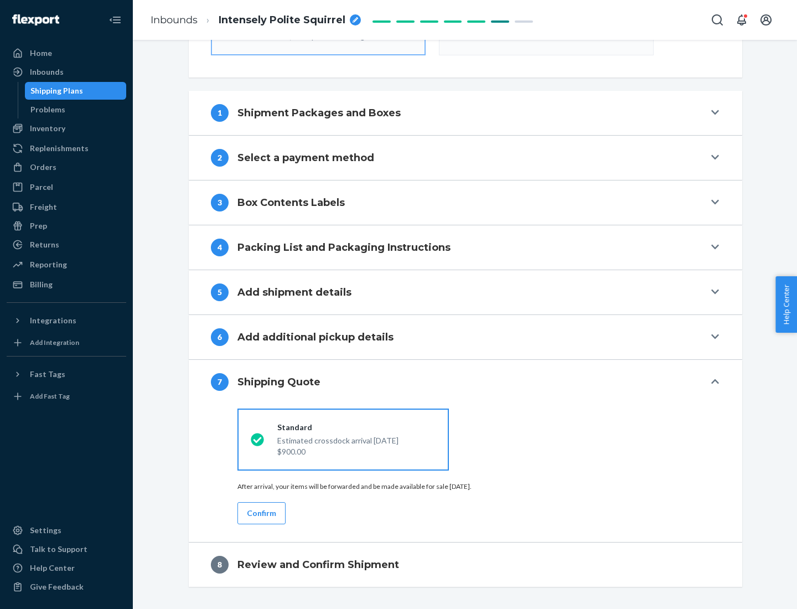
scroll to position [397, 0]
